Goal: Contribute content

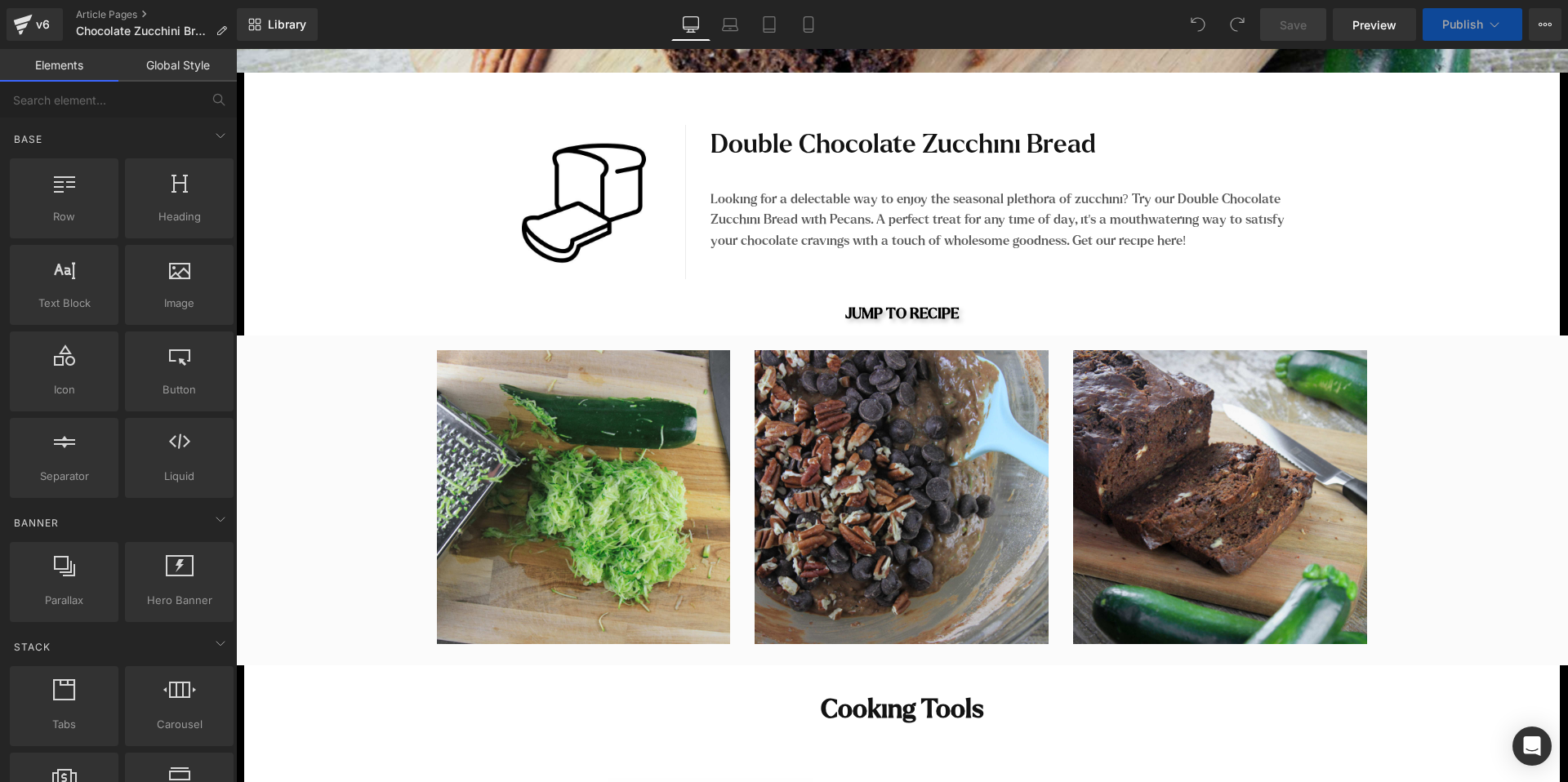
scroll to position [911, 0]
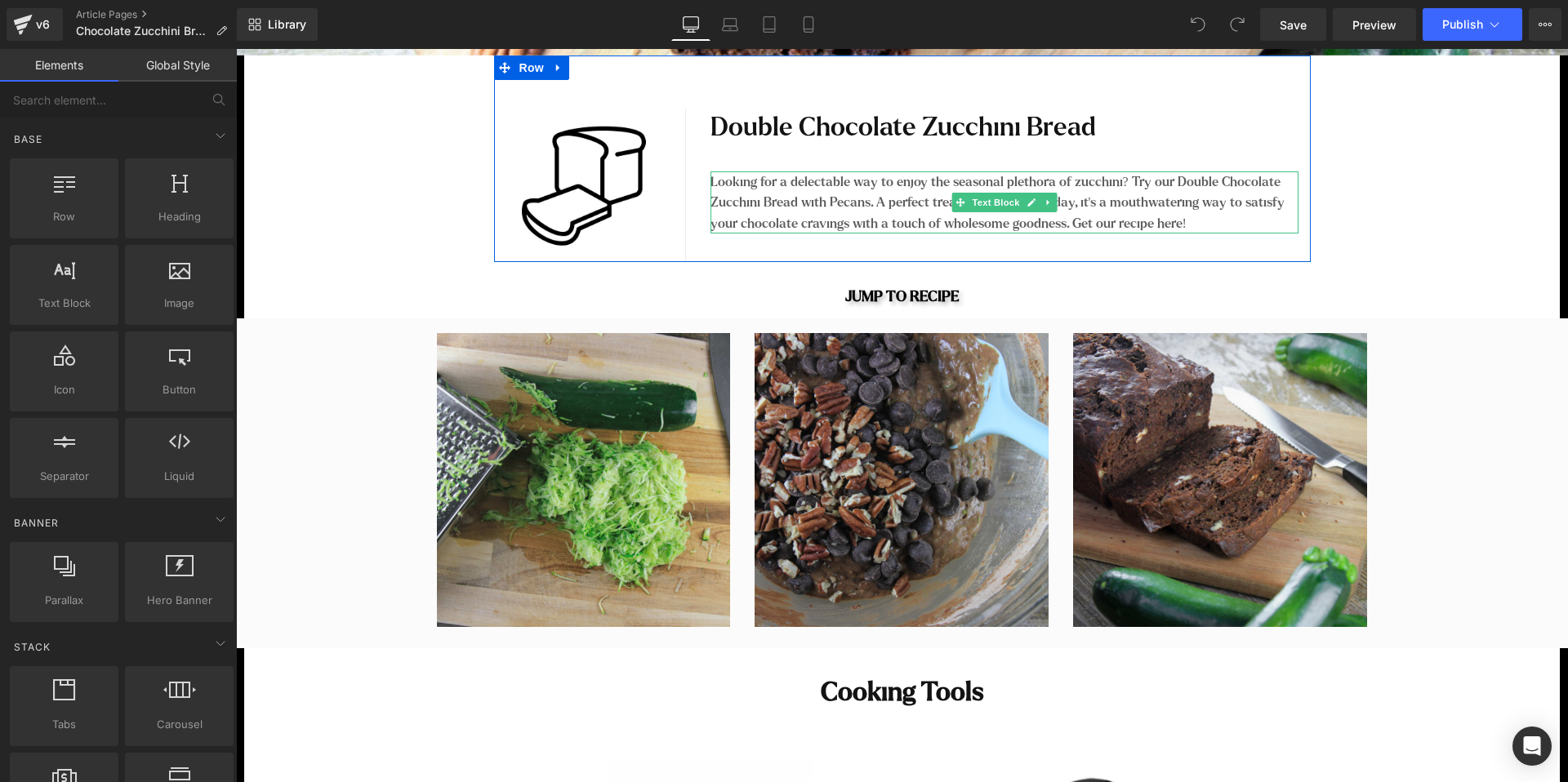
click at [952, 178] on p "Looking for a delectable way to enjoy the seasonal plethora of zucchini? Try ou…" at bounding box center [1004, 203] width 588 height 63
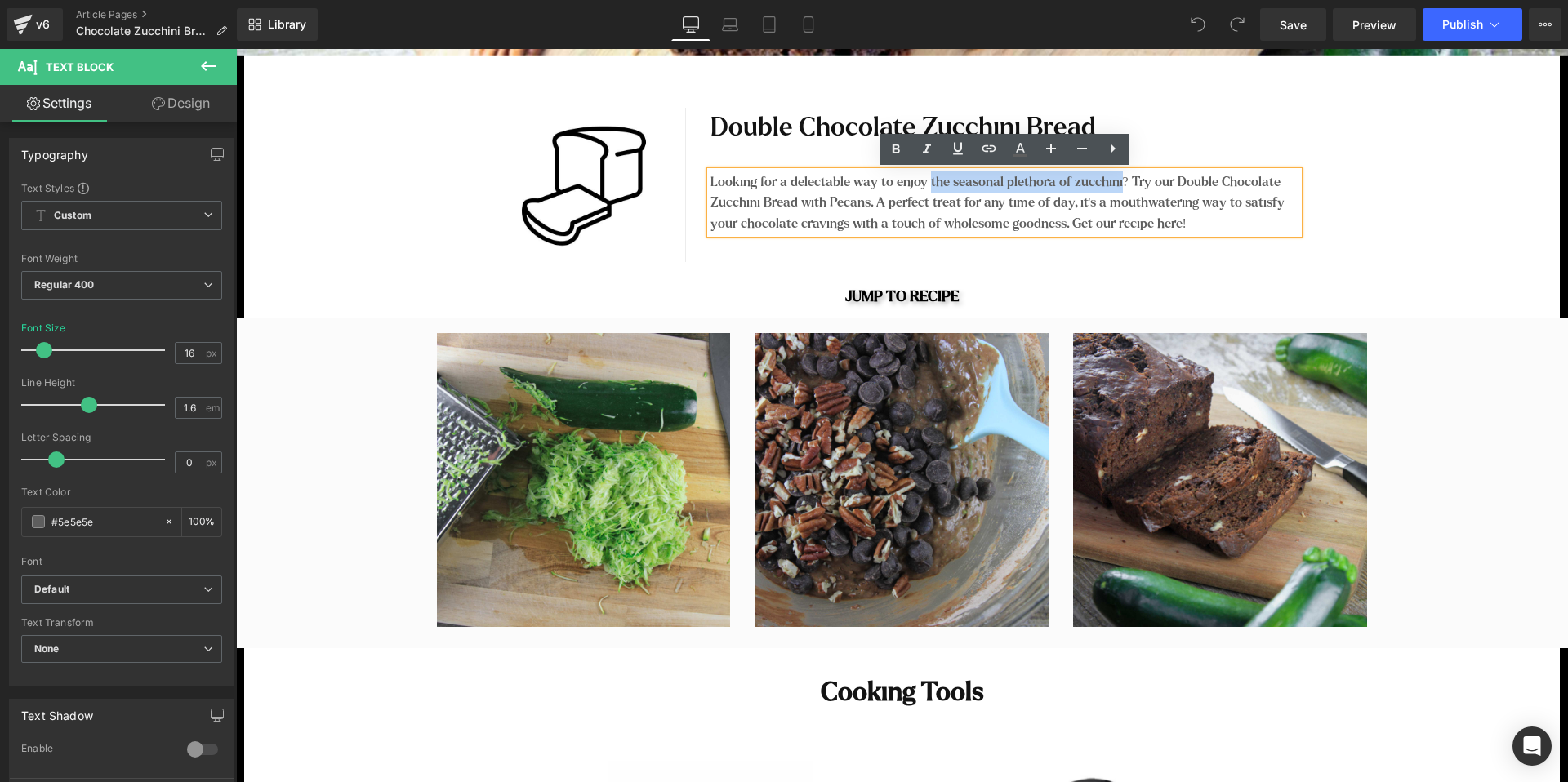
drag, startPoint x: 929, startPoint y: 183, endPoint x: 1117, endPoint y: 188, distance: 188.1
click at [1117, 188] on p "Looking for a delectable way to enjoy the seasonal plethora of zucchini? Try ou…" at bounding box center [1004, 203] width 588 height 63
click at [952, 186] on p "Looking for a delectable way to enjoy the seasonal plethora of zucchini? Try ou…" at bounding box center [1004, 203] width 588 height 63
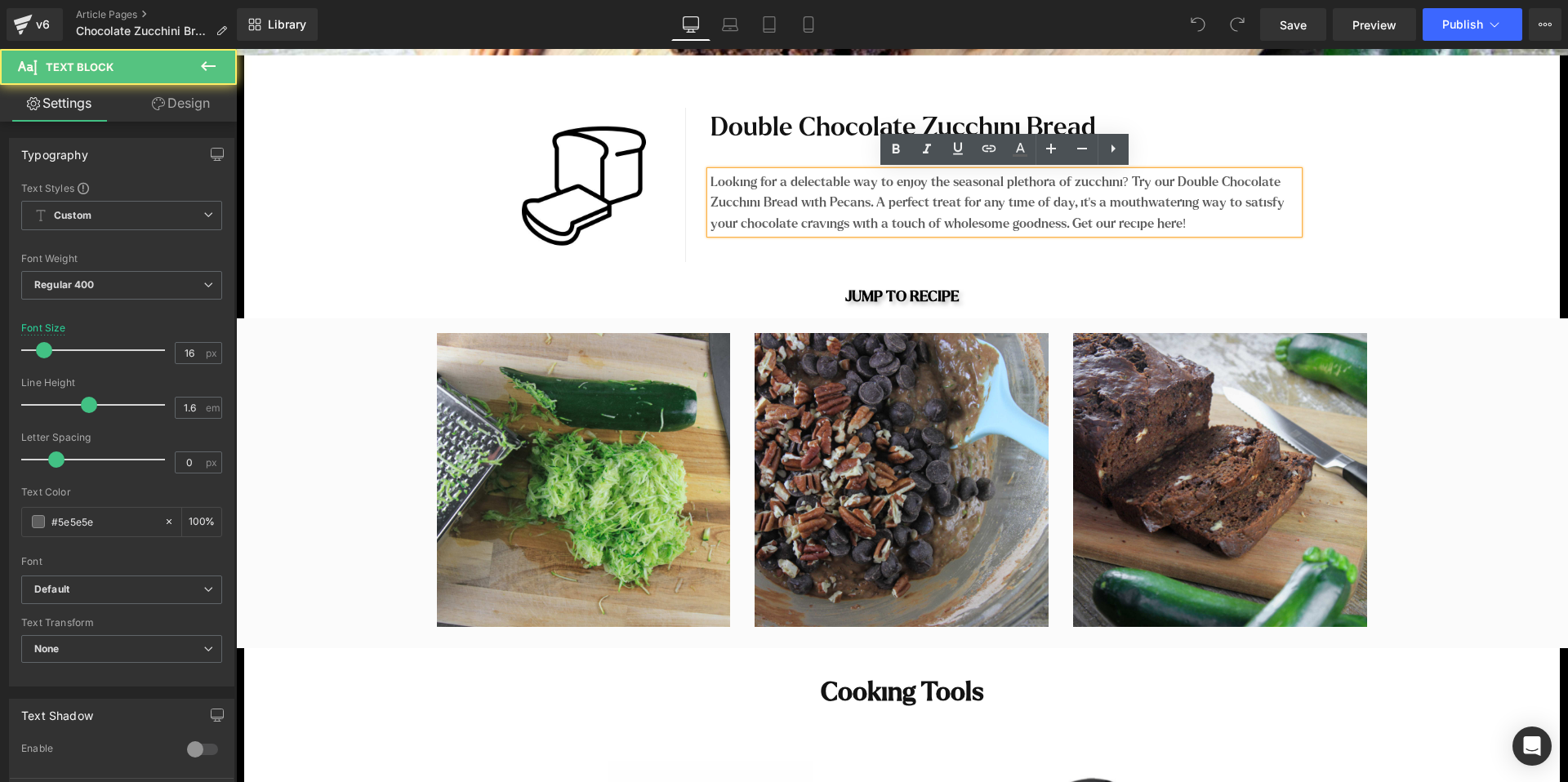
click at [973, 176] on p "Looking for a delectable way to enjoy the seasonal plethora of zucchini? Try ou…" at bounding box center [1004, 203] width 588 height 63
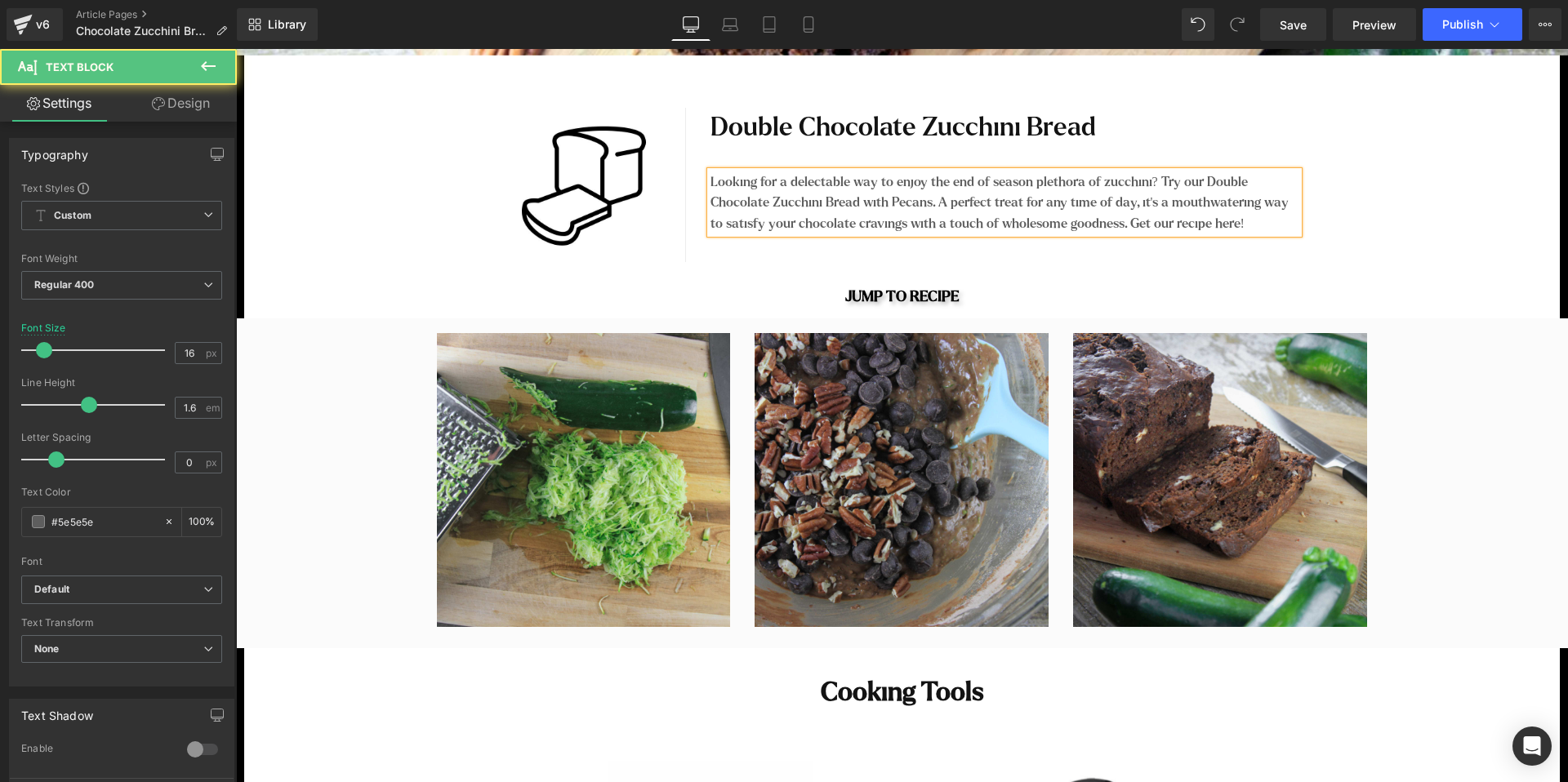
click at [1051, 182] on p "Looking for a delectable way to enjoy the end of season plethora of zucchini? T…" at bounding box center [1004, 203] width 588 height 63
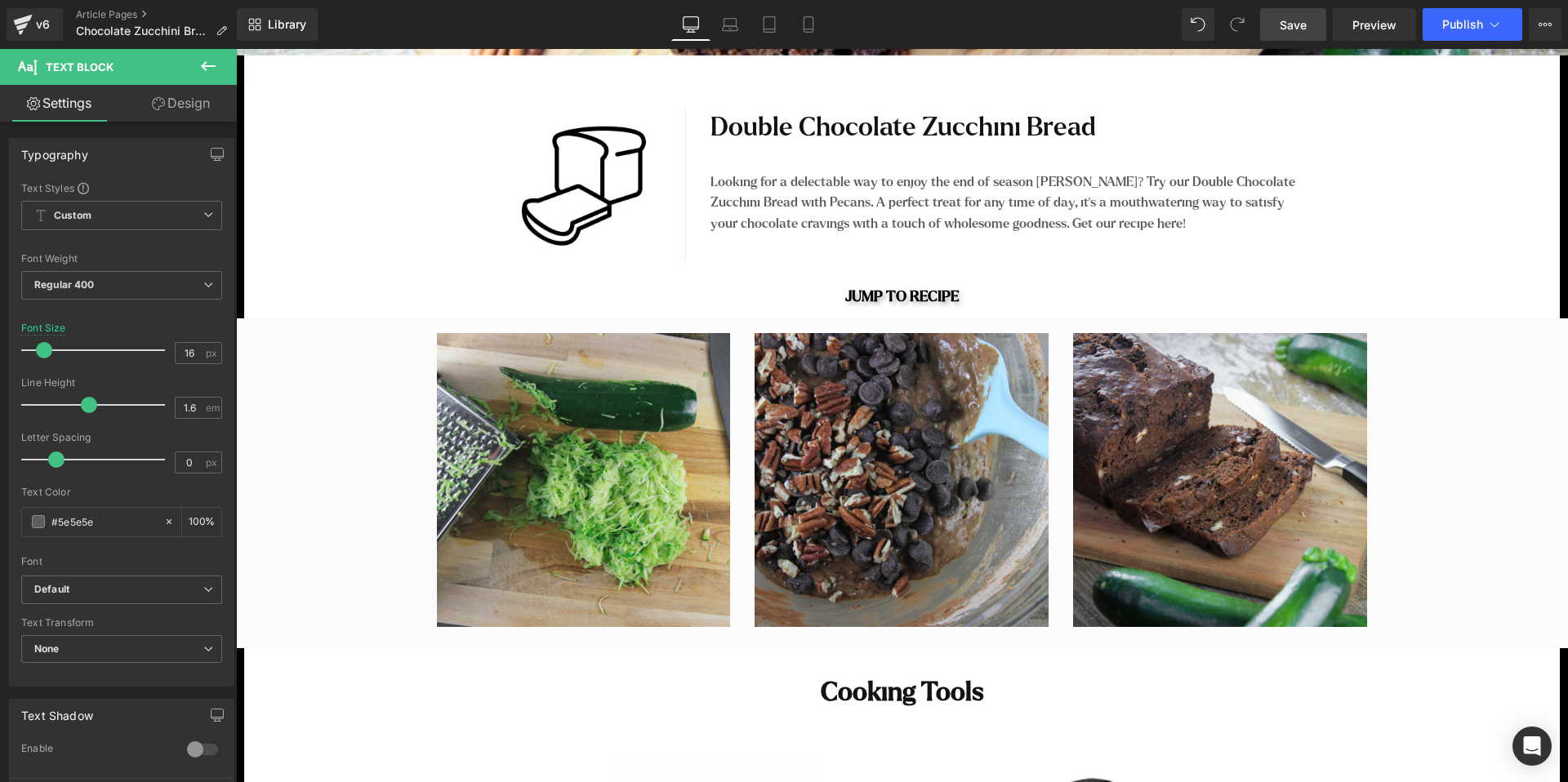
click at [1295, 35] on link "Save" at bounding box center [1292, 25] width 66 height 32
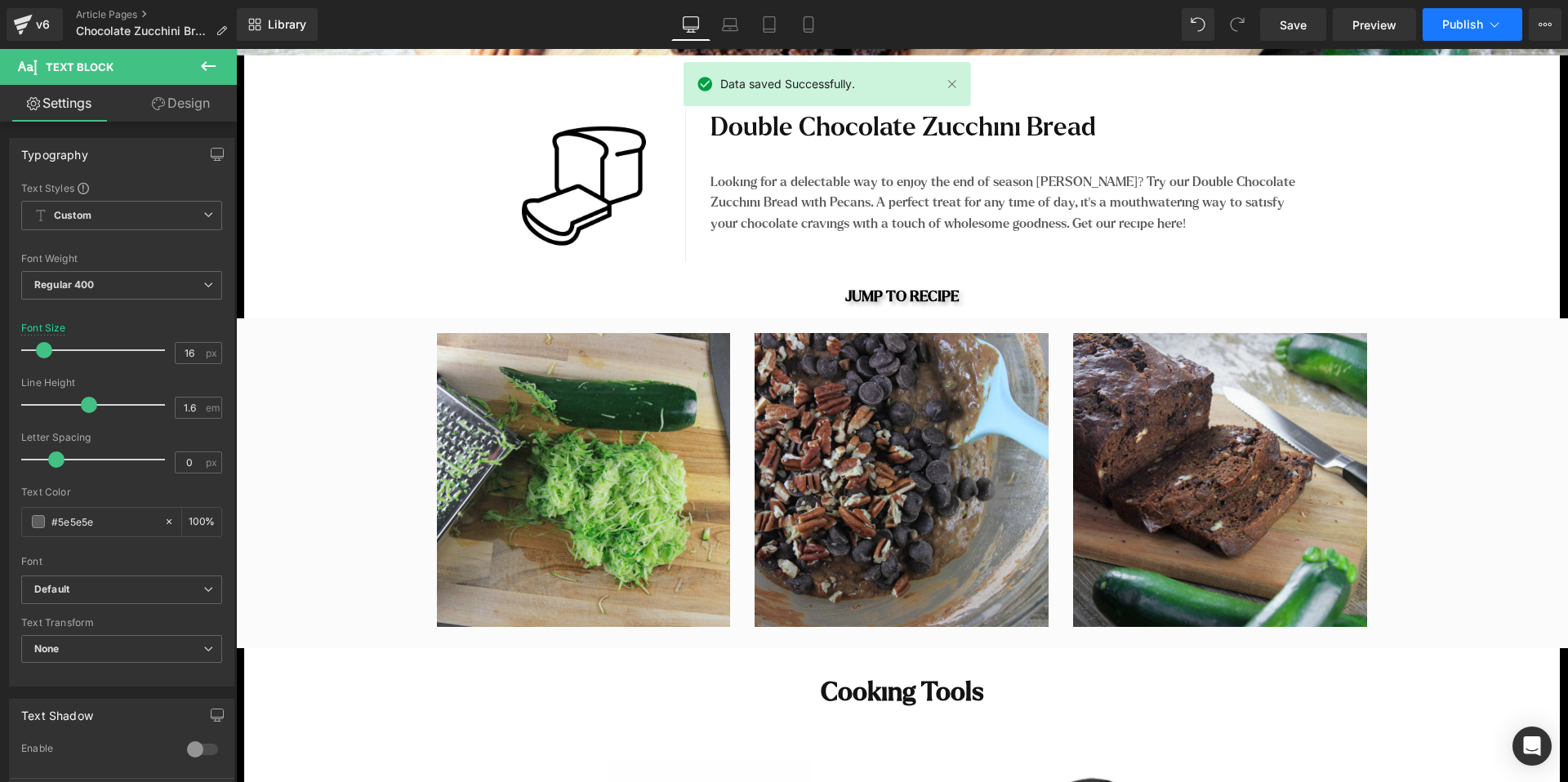
click at [1470, 31] on button "Publish" at bounding box center [1472, 25] width 100 height 32
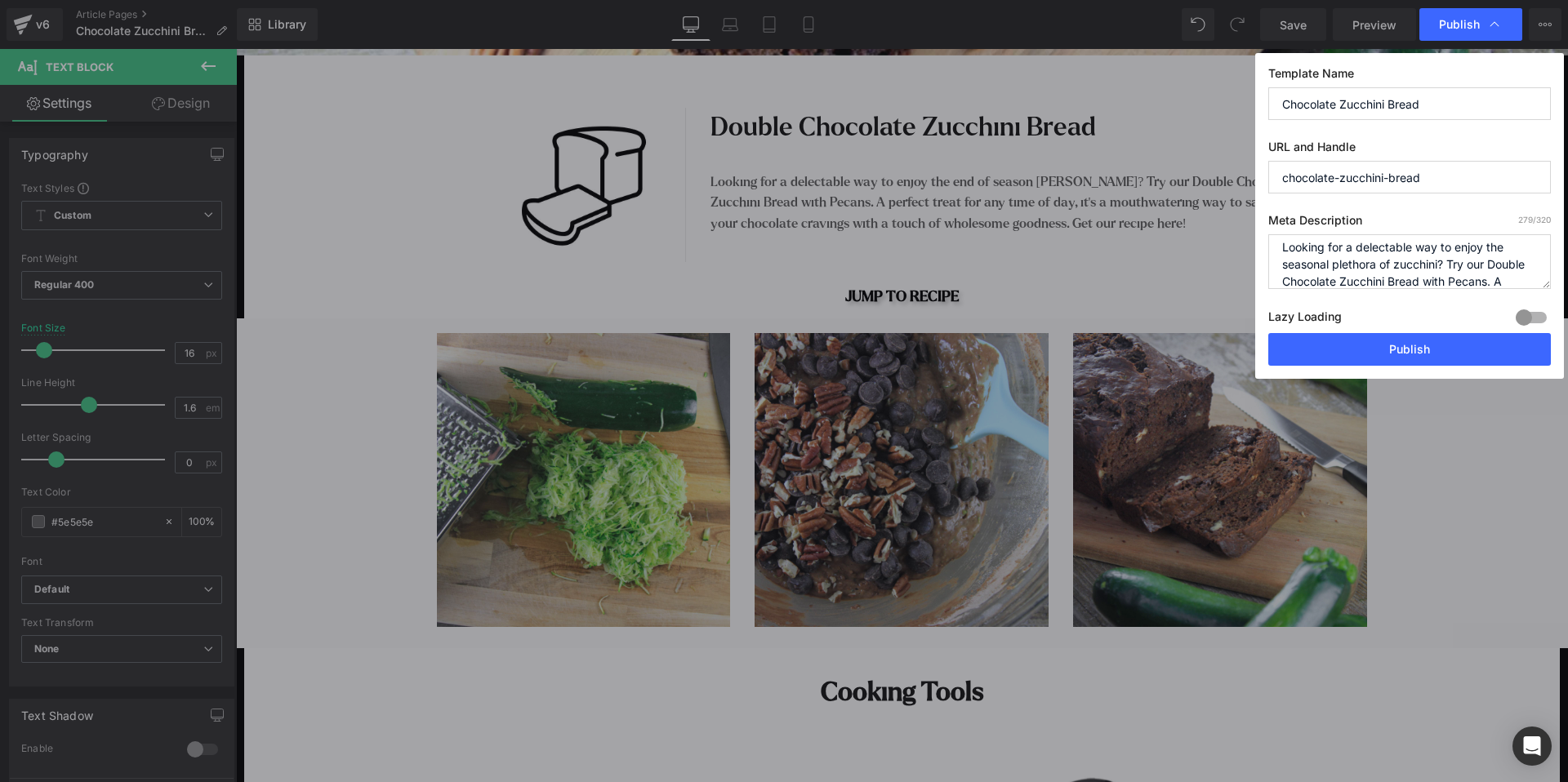
scroll to position [3, 0]
drag, startPoint x: 1396, startPoint y: 267, endPoint x: 1279, endPoint y: 265, distance: 117.0
click at [1279, 265] on textarea "Looking for a delectable way to enjoy the seasonal plethora of zucchini? Try ou…" at bounding box center [1408, 262] width 283 height 55
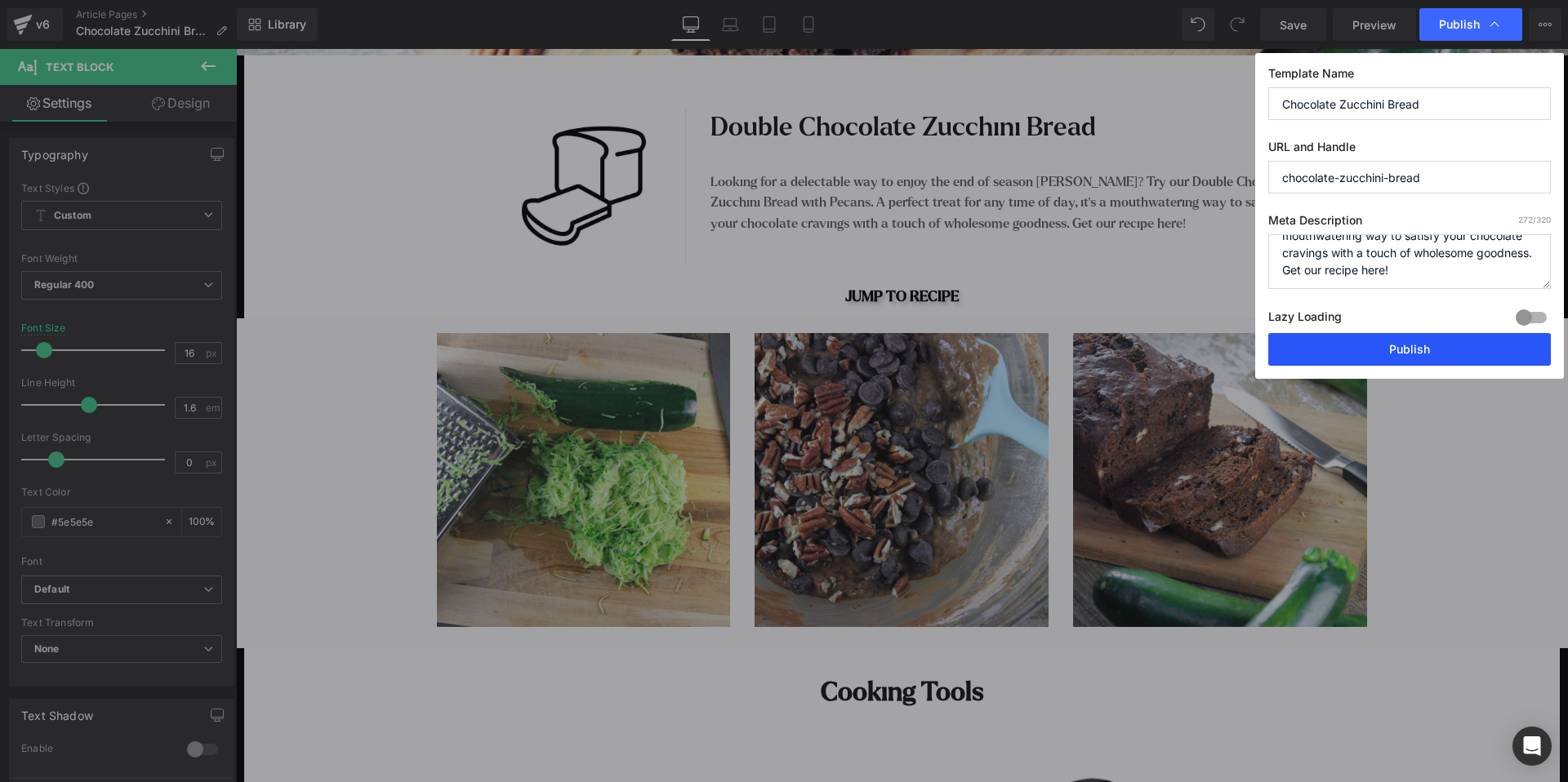
type textarea "Looking for a delectable way to enjoy the end of season [PERSON_NAME]? Try our …"
click at [1411, 352] on button "Publish" at bounding box center [1408, 349] width 283 height 32
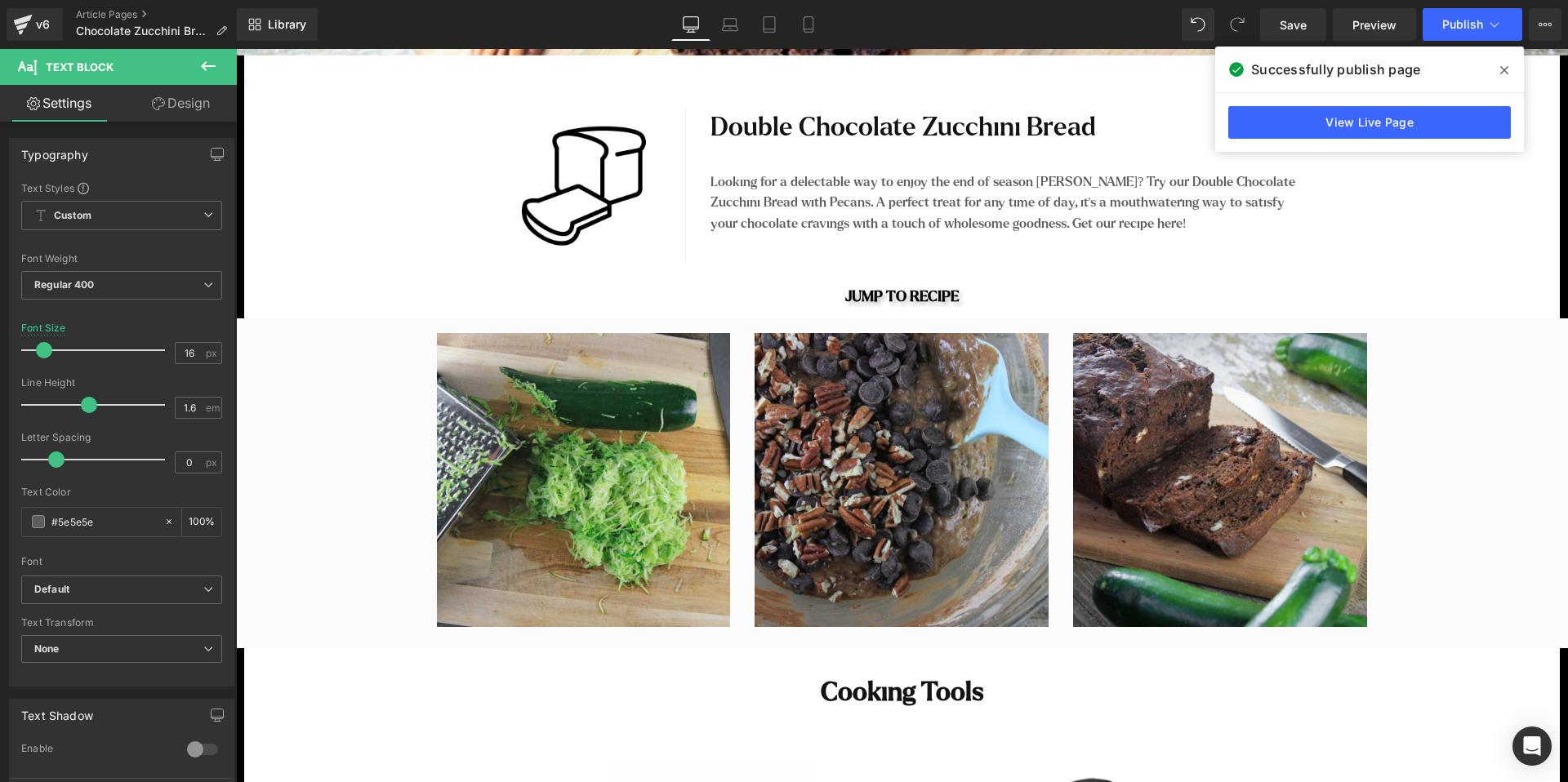
click at [1507, 72] on icon at bounding box center [1504, 70] width 9 height 9
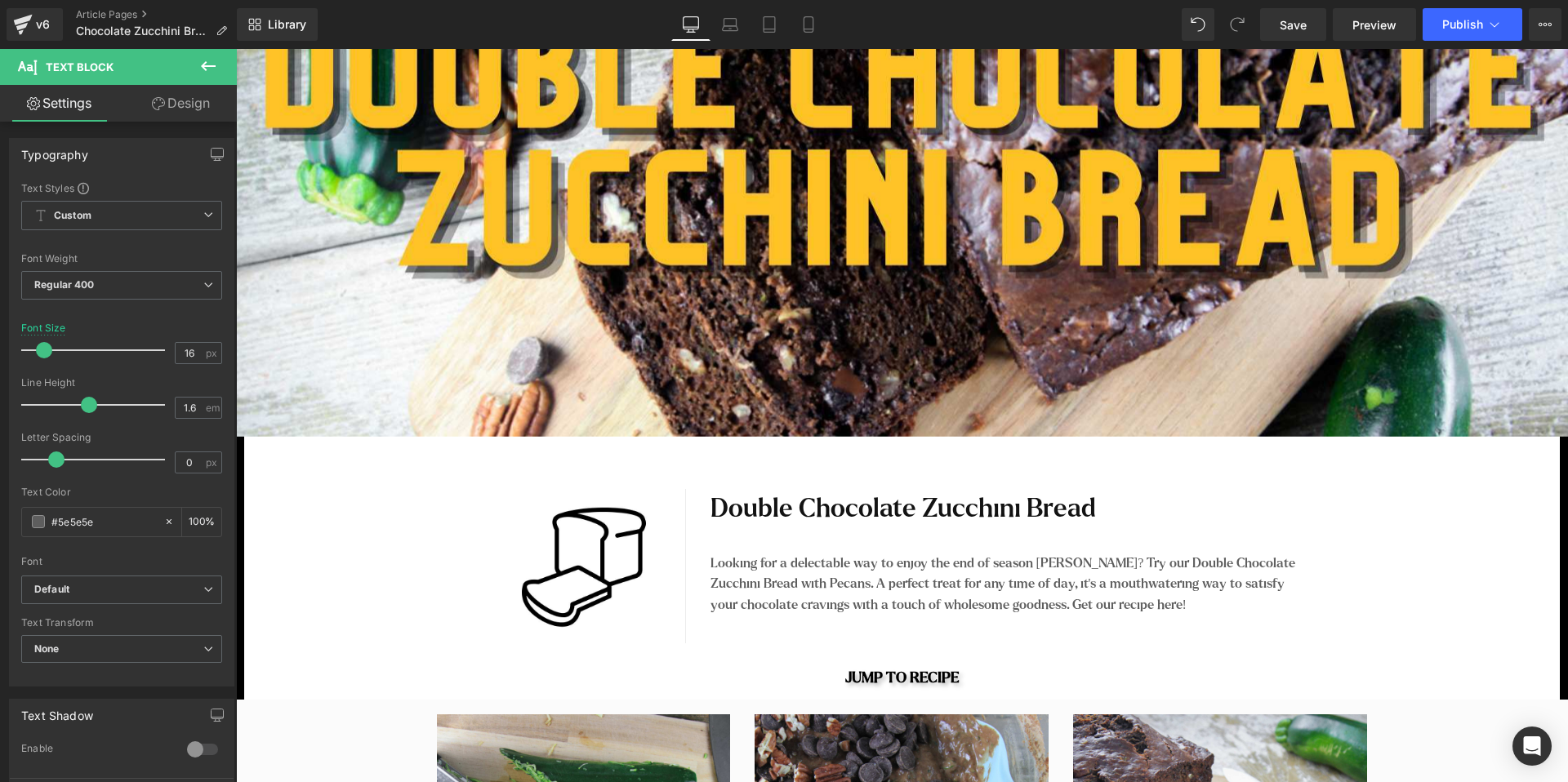
scroll to position [454, 0]
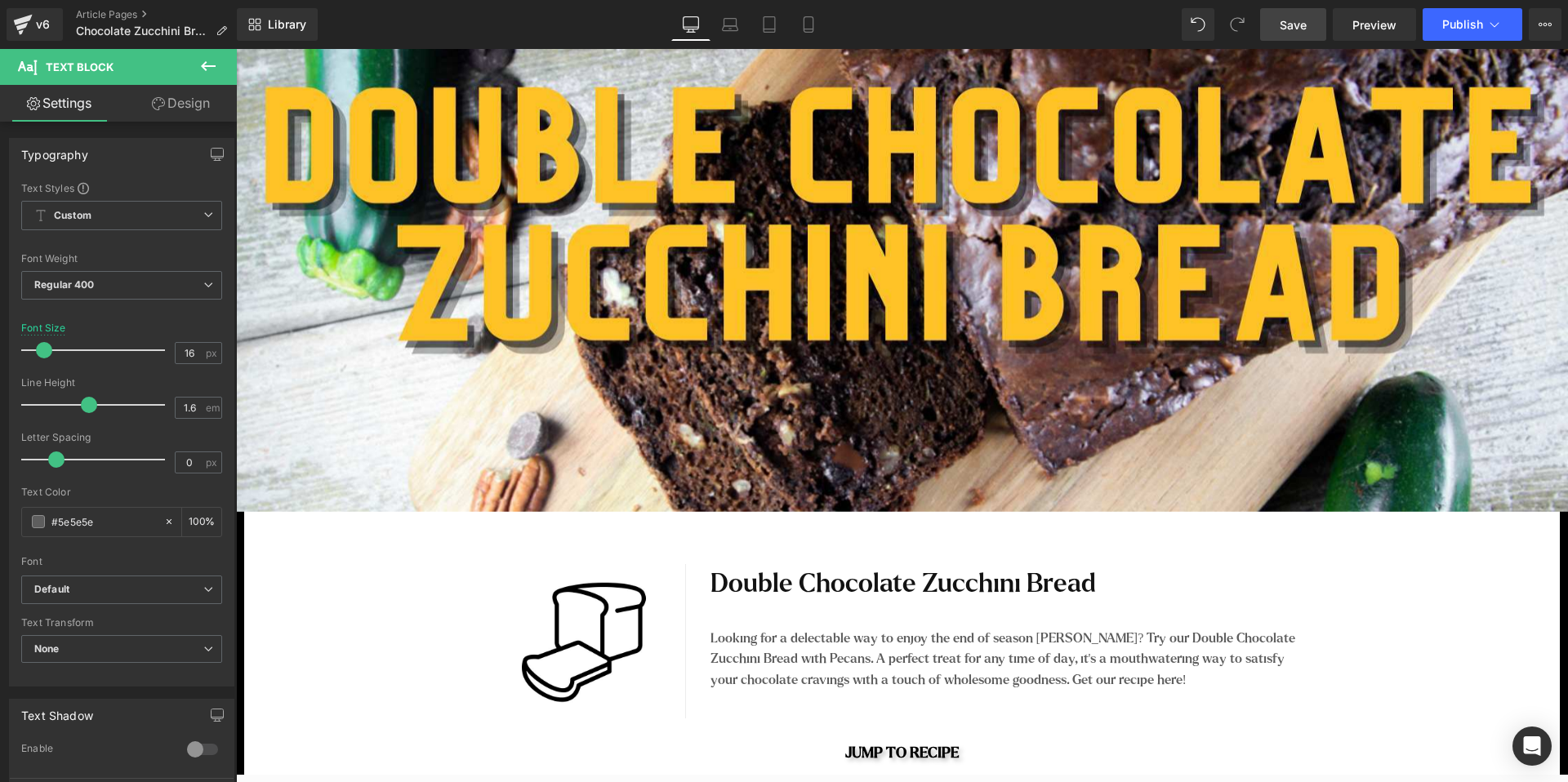
click at [1297, 28] on span "Save" at bounding box center [1293, 25] width 27 height 17
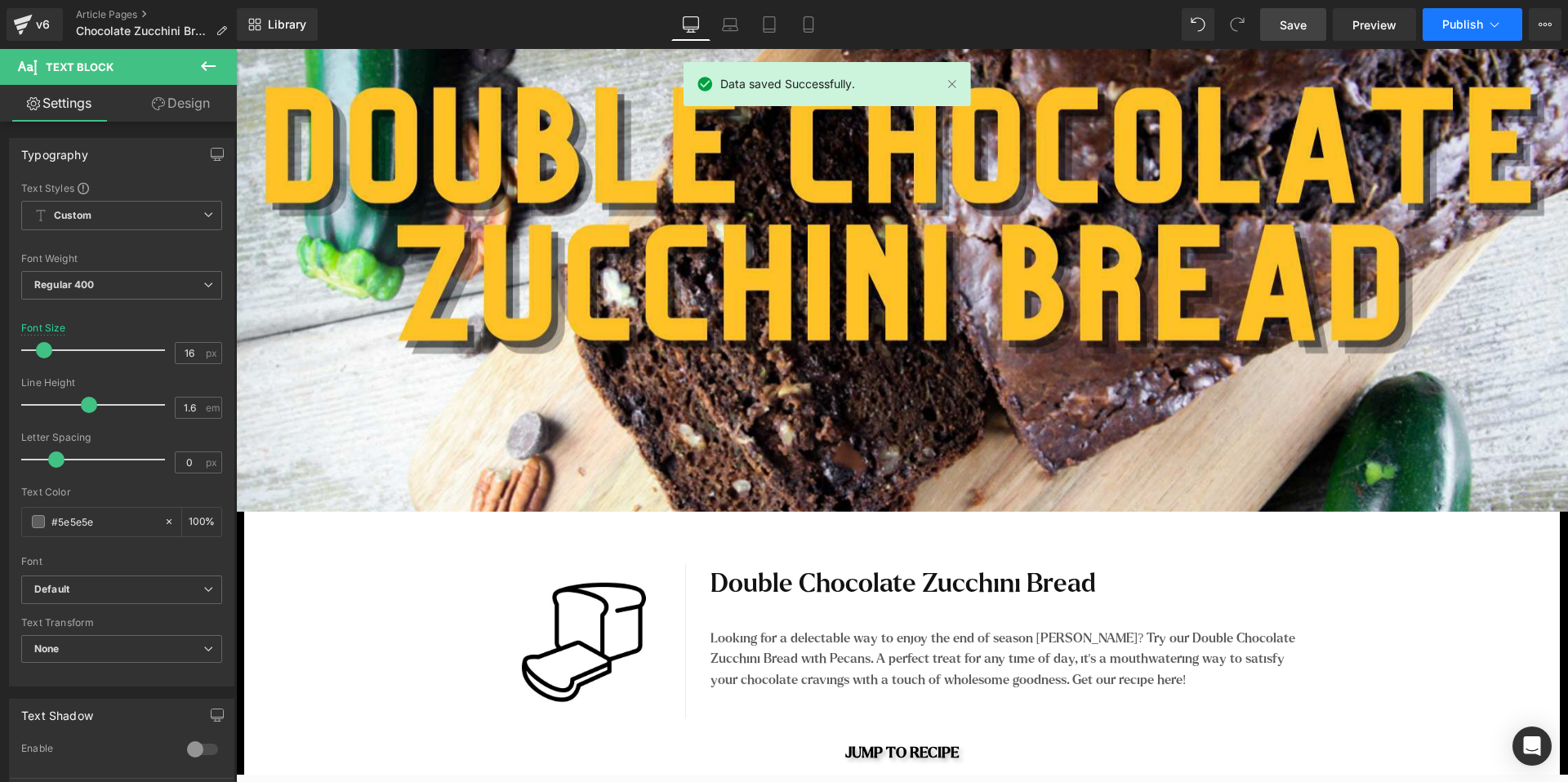
click at [1474, 27] on span "Publish" at bounding box center [1462, 24] width 41 height 13
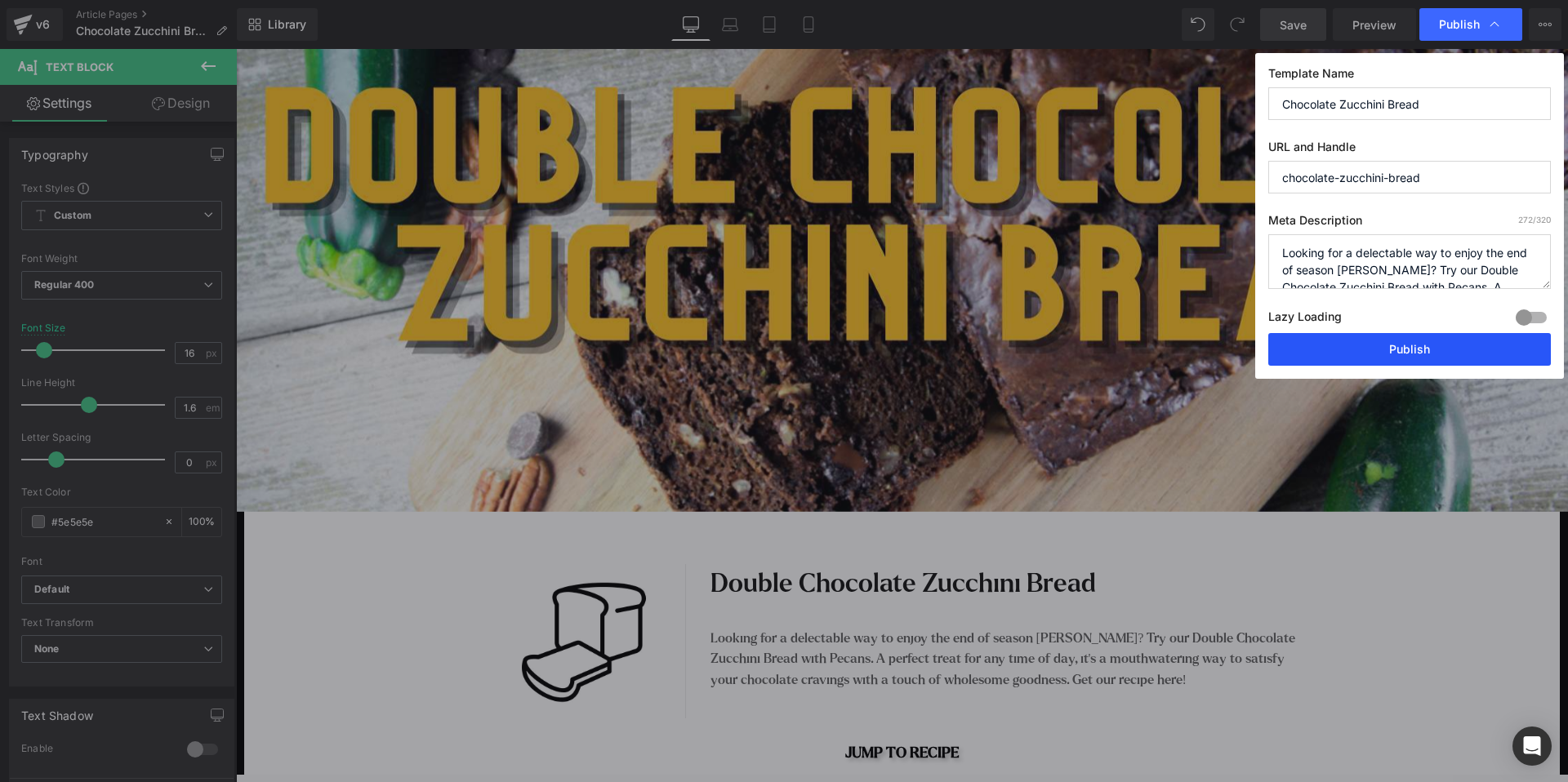
click at [1418, 353] on button "Publish" at bounding box center [1408, 349] width 283 height 32
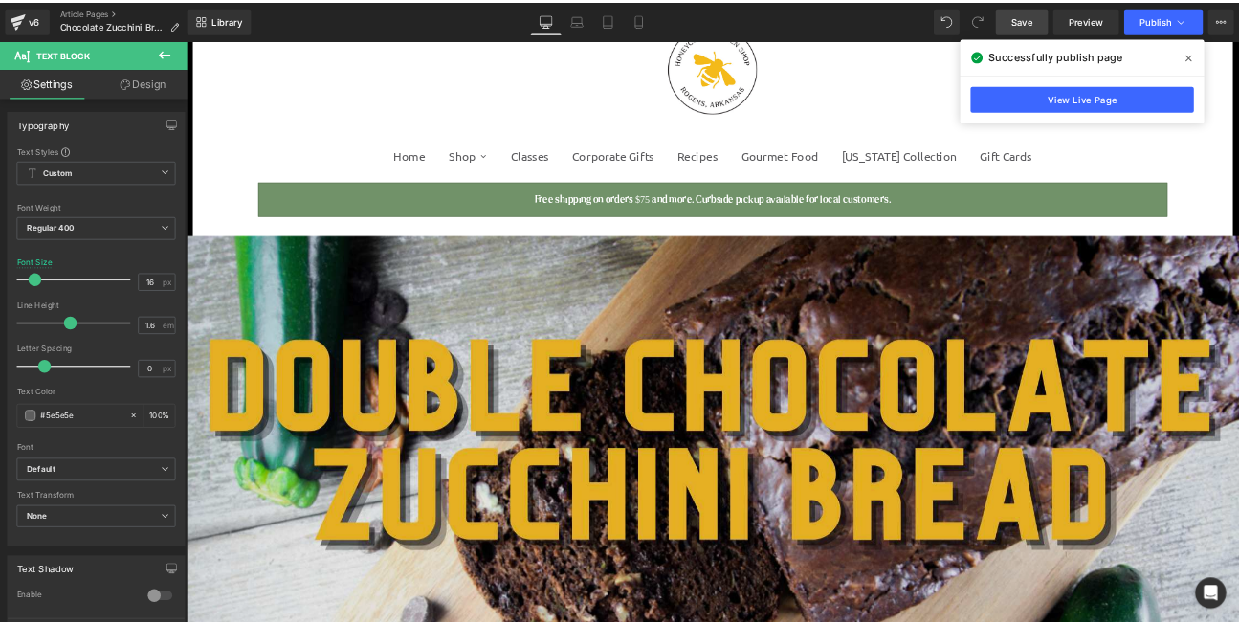
scroll to position [0, 0]
